Goal: Transaction & Acquisition: Book appointment/travel/reservation

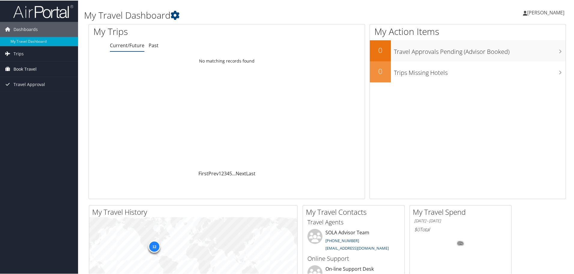
click at [23, 65] on span "Book Travel" at bounding box center [25, 68] width 23 height 15
click at [35, 89] on link "Book/Manage Online Trips" at bounding box center [39, 89] width 78 height 9
click at [43, 68] on link "Book Travel" at bounding box center [39, 68] width 78 height 15
click at [44, 89] on link "Book/Manage Online Trips" at bounding box center [39, 89] width 78 height 9
